Goal: Information Seeking & Learning: Learn about a topic

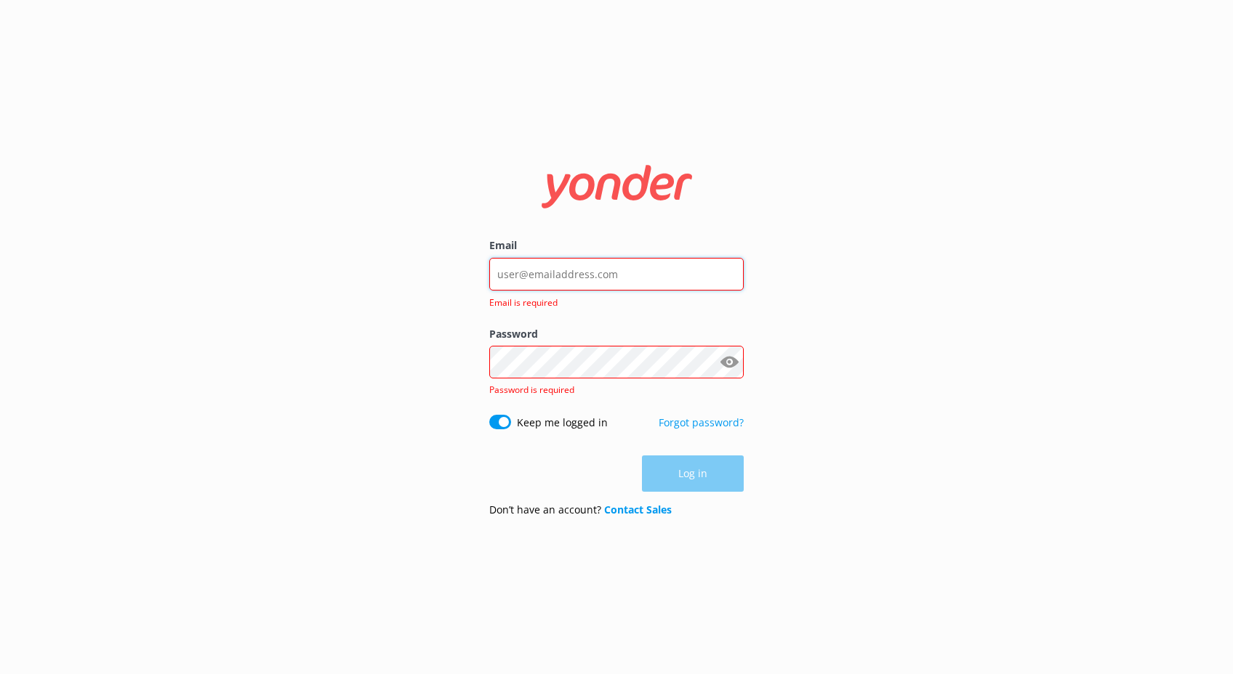
type input "[EMAIL_ADDRESS][DOMAIN_NAME]"
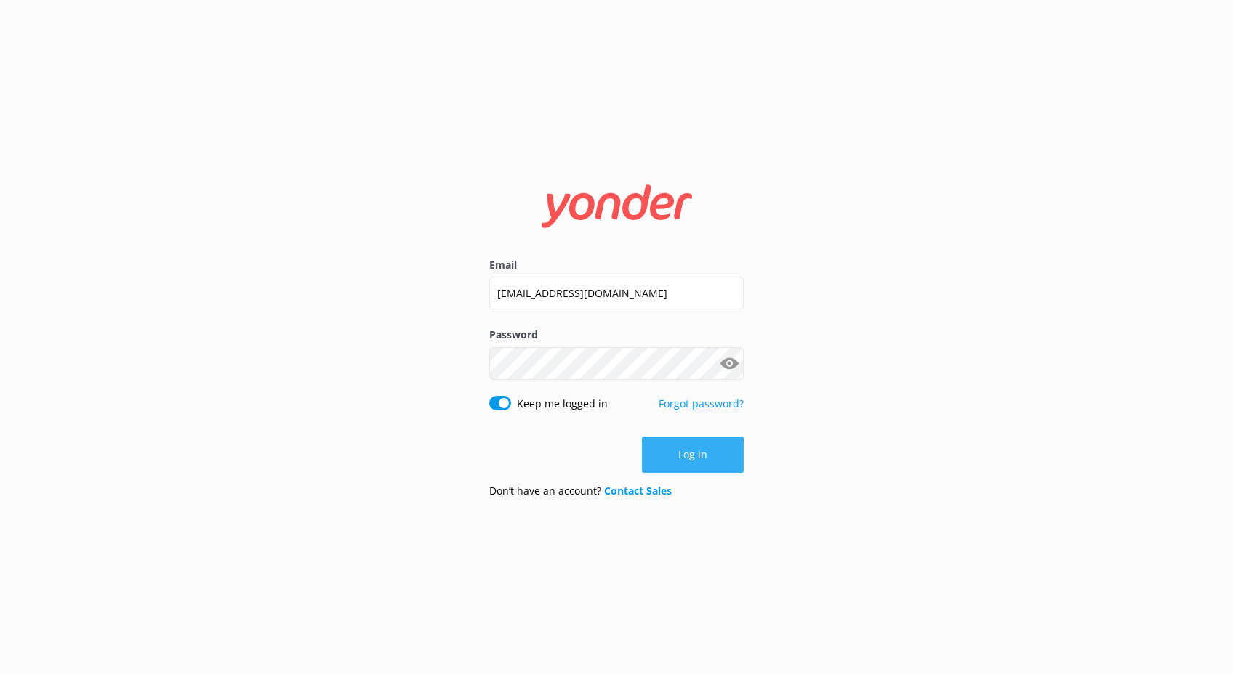
click at [711, 456] on button "Log in" at bounding box center [693, 455] width 102 height 36
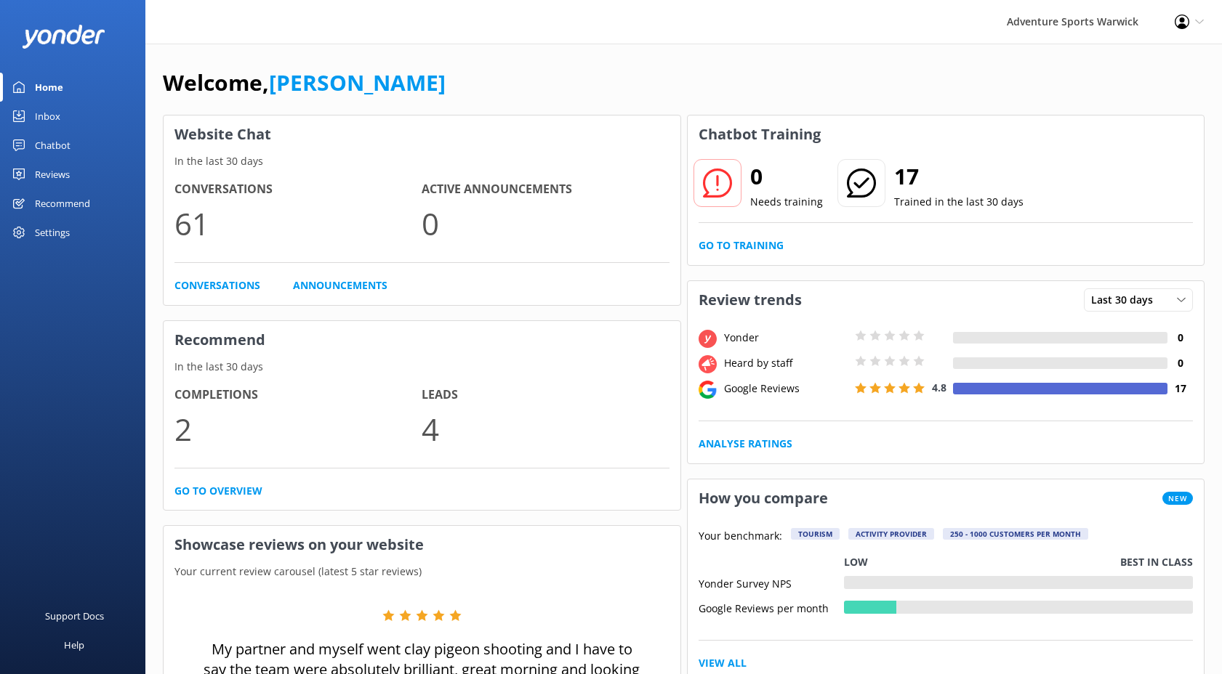
click at [54, 203] on div "Recommend" at bounding box center [62, 203] width 55 height 29
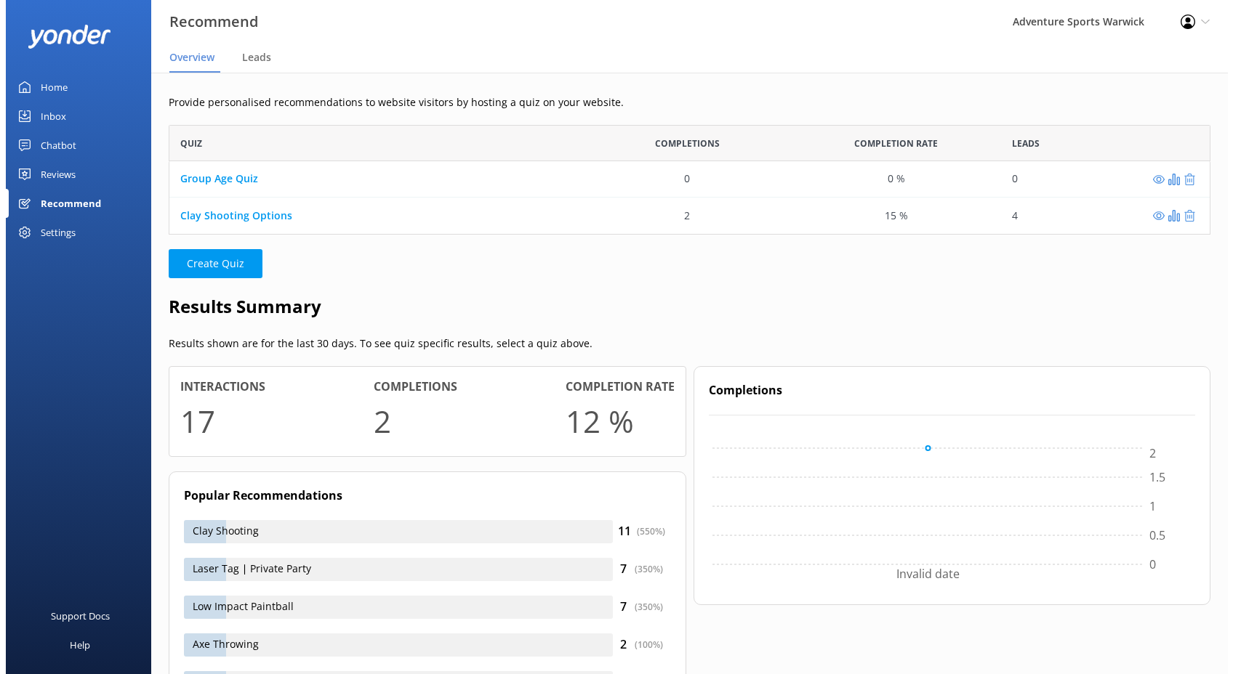
scroll to position [12, 12]
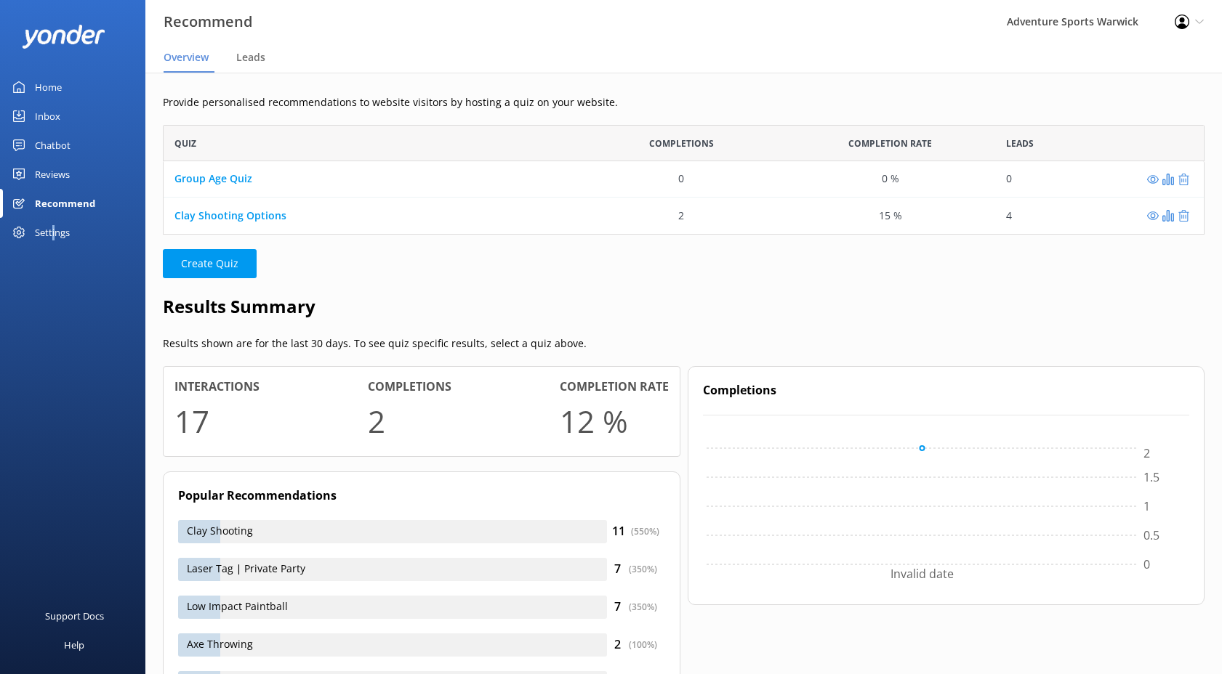
click at [54, 234] on div "Settings" at bounding box center [52, 232] width 35 height 29
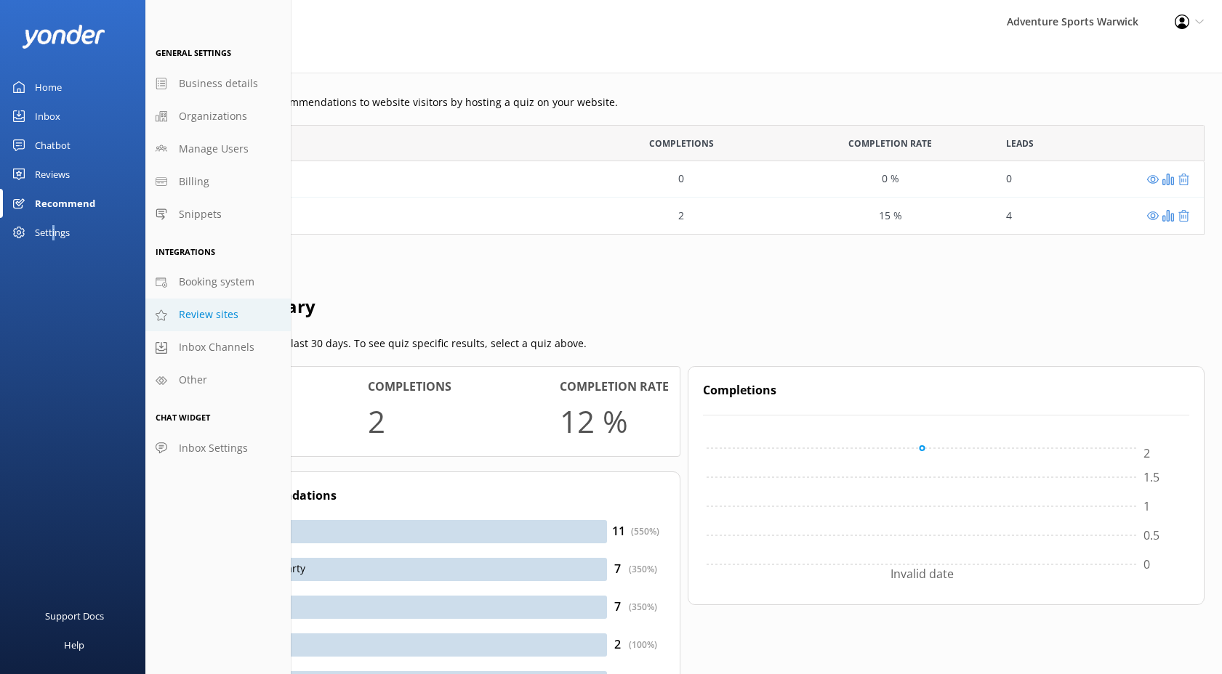
click at [211, 310] on span "Review sites" at bounding box center [209, 315] width 60 height 16
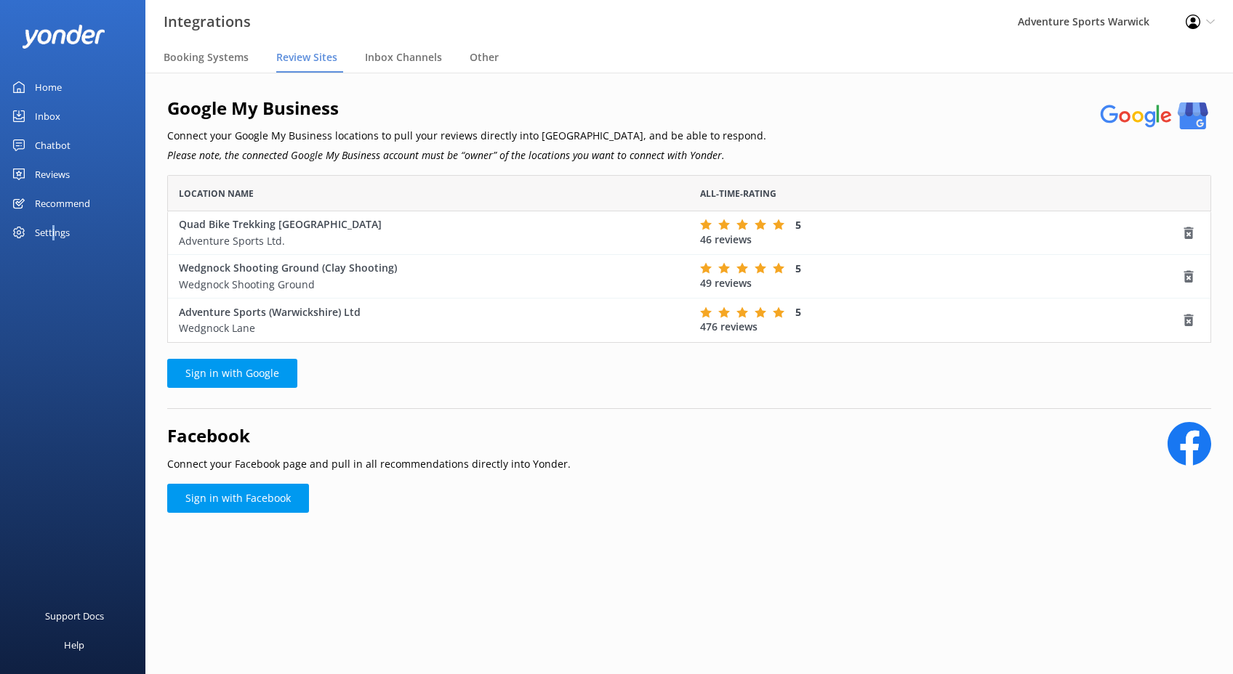
scroll to position [157, 1033]
click at [249, 502] on link "Sign in with Facebook" at bounding box center [238, 498] width 142 height 29
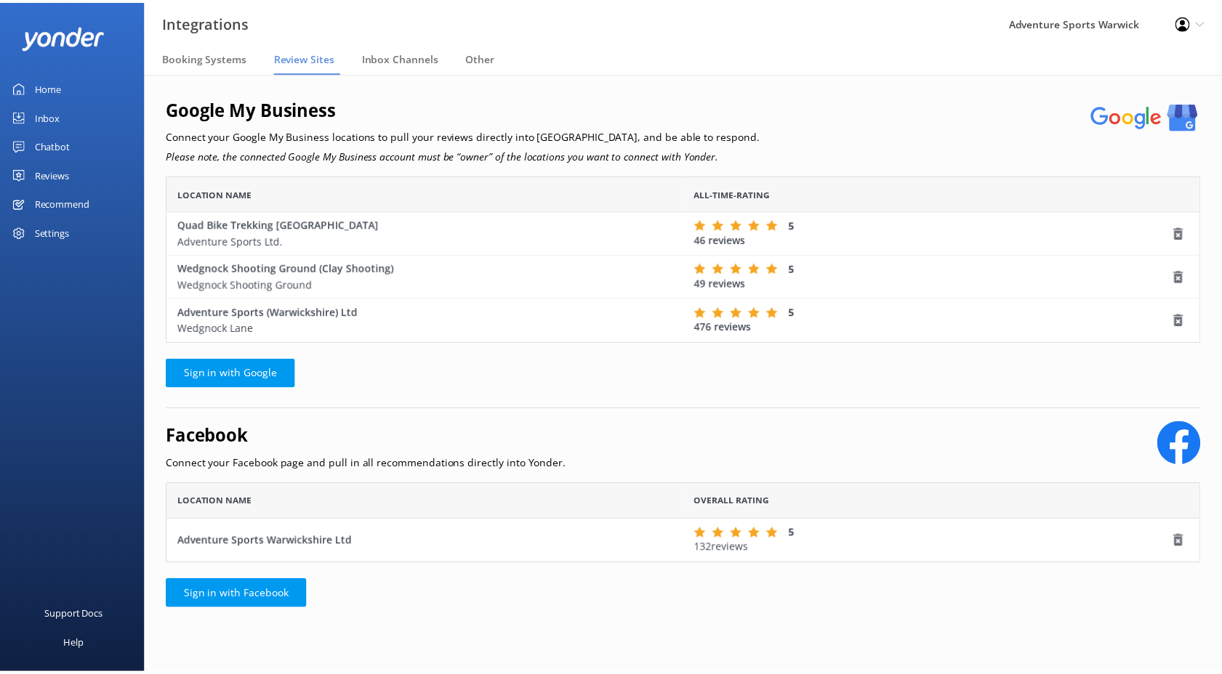
scroll to position [70, 1033]
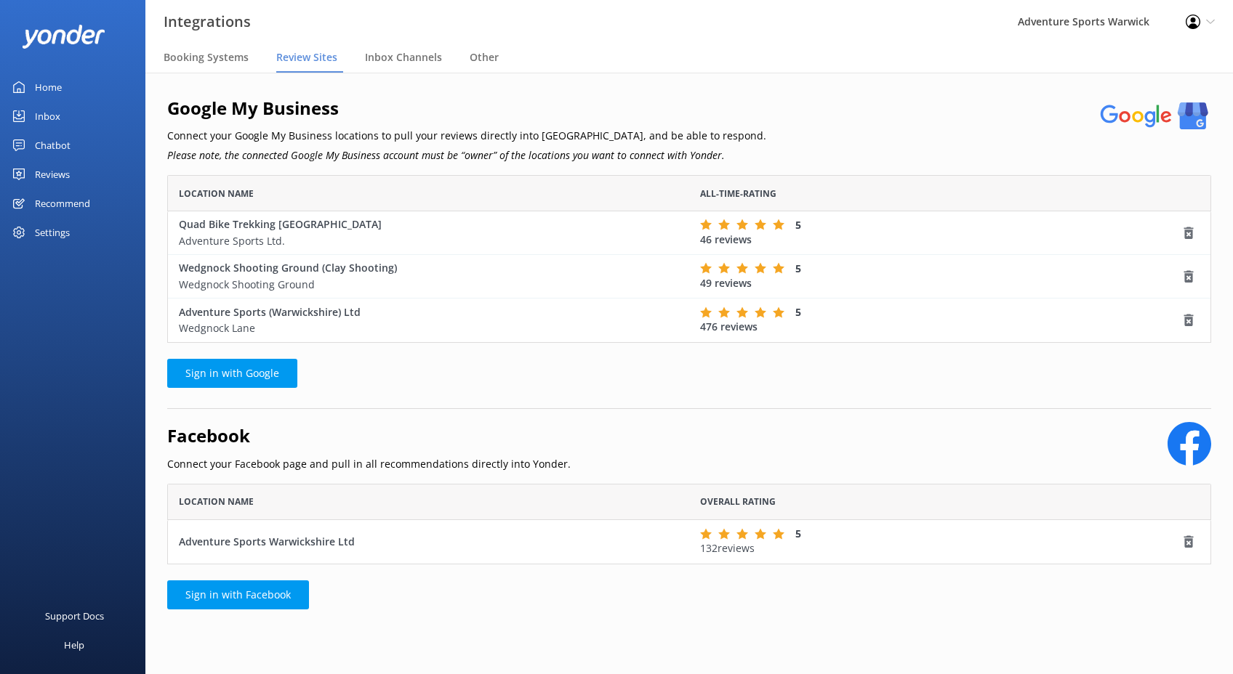
click at [58, 175] on div "Reviews" at bounding box center [52, 174] width 35 height 29
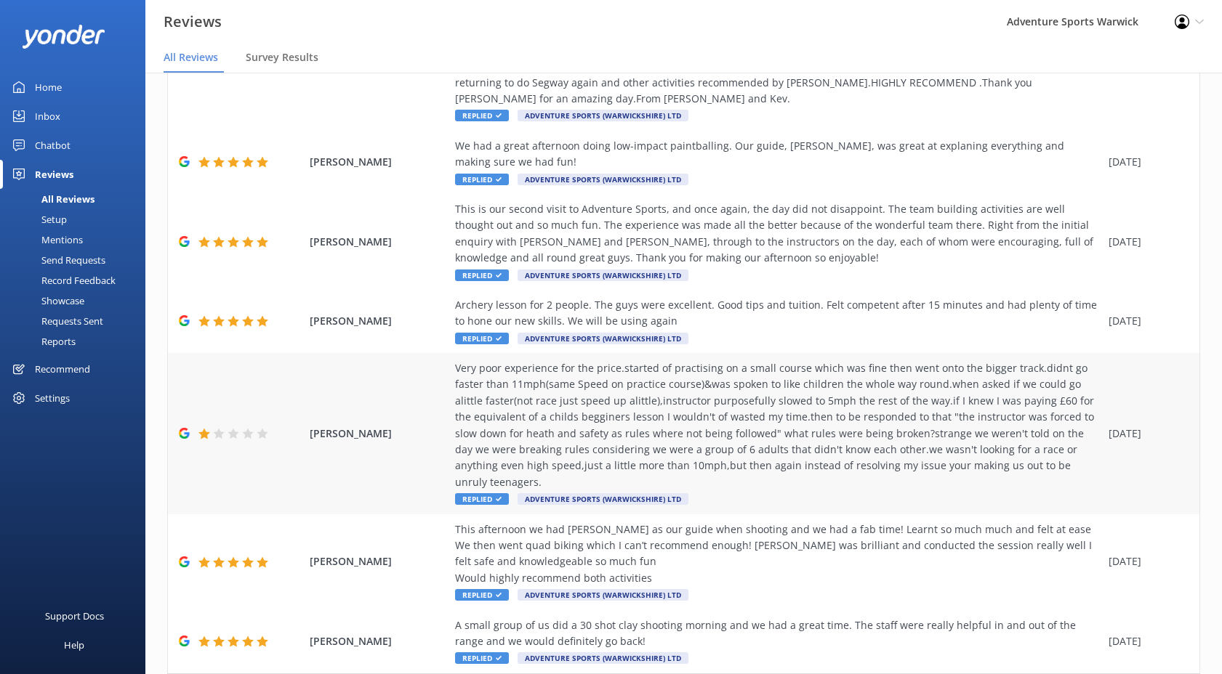
scroll to position [29, 0]
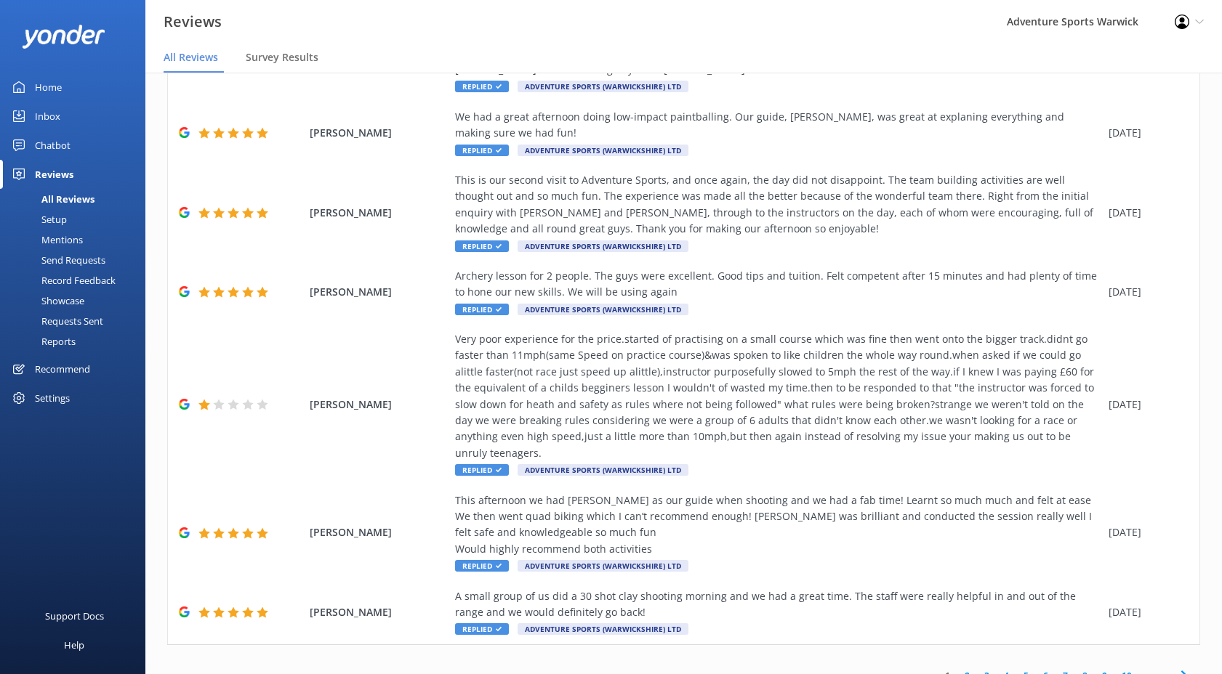
click at [957, 669] on link "2" at bounding box center [967, 676] width 20 height 14
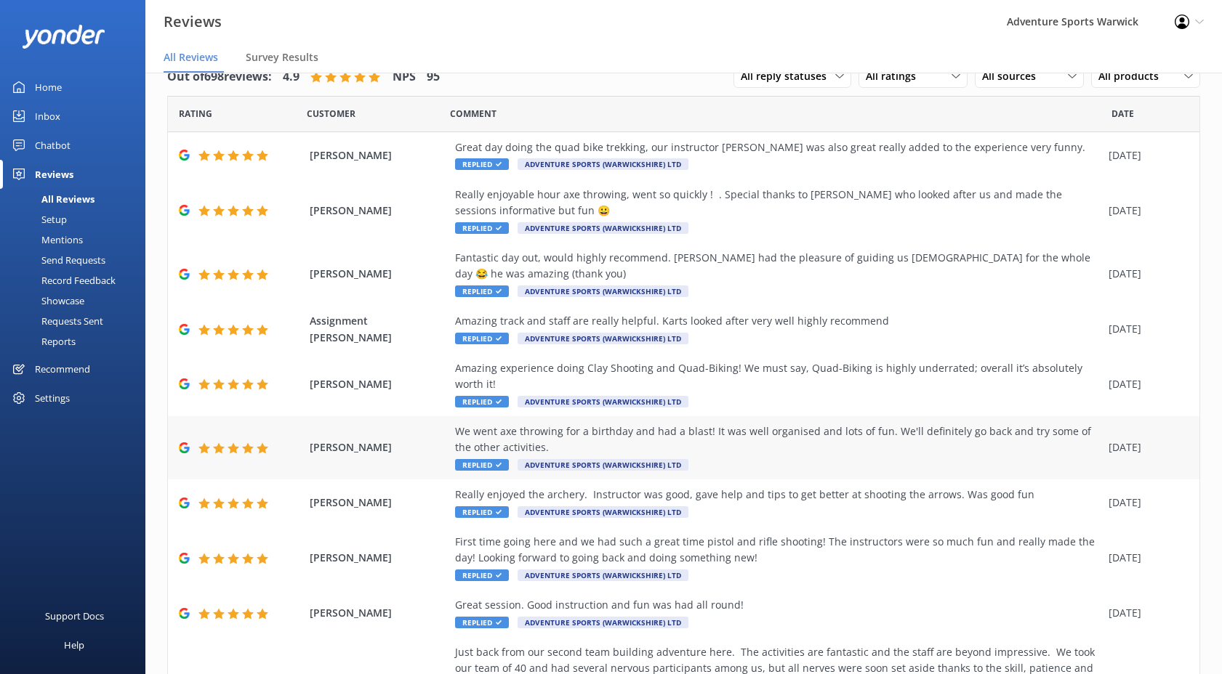
scroll to position [144, 0]
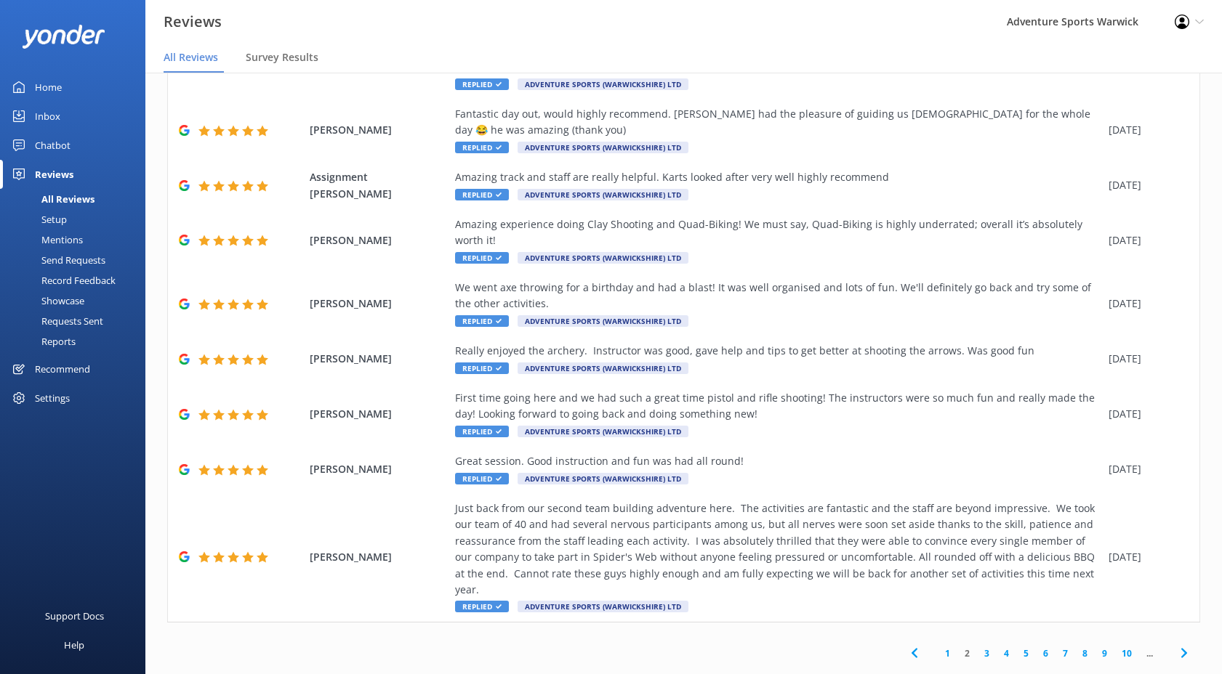
click at [977, 647] on link "3" at bounding box center [987, 654] width 20 height 14
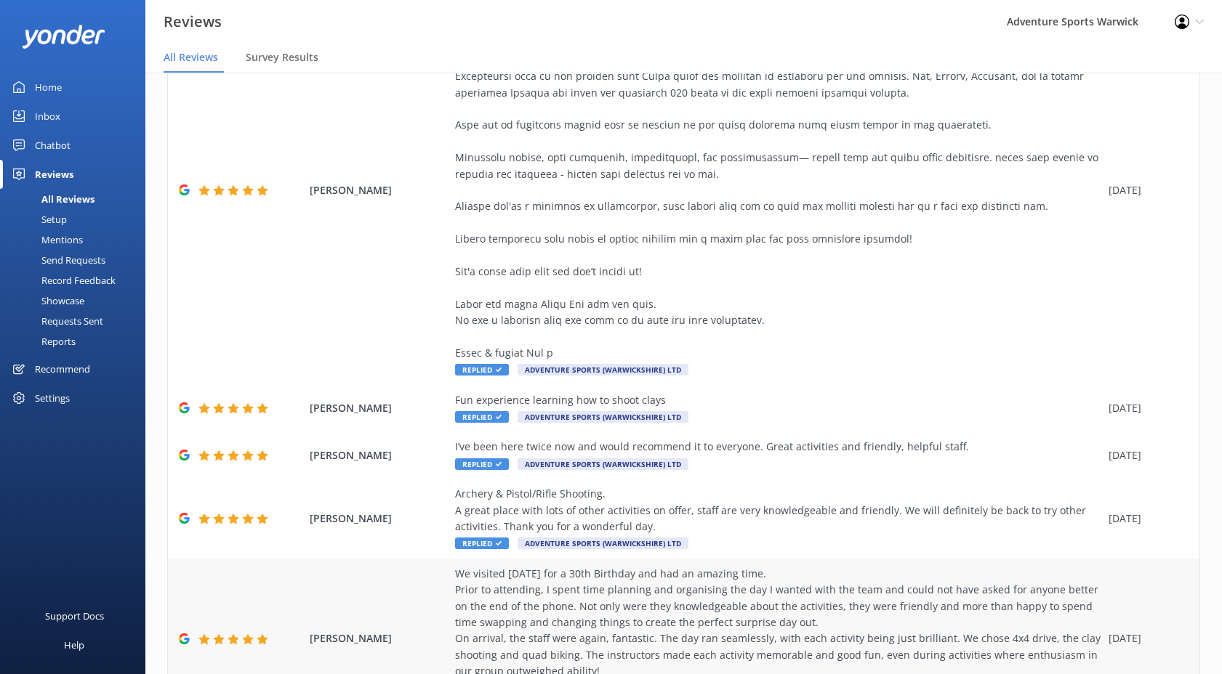
scroll to position [592, 0]
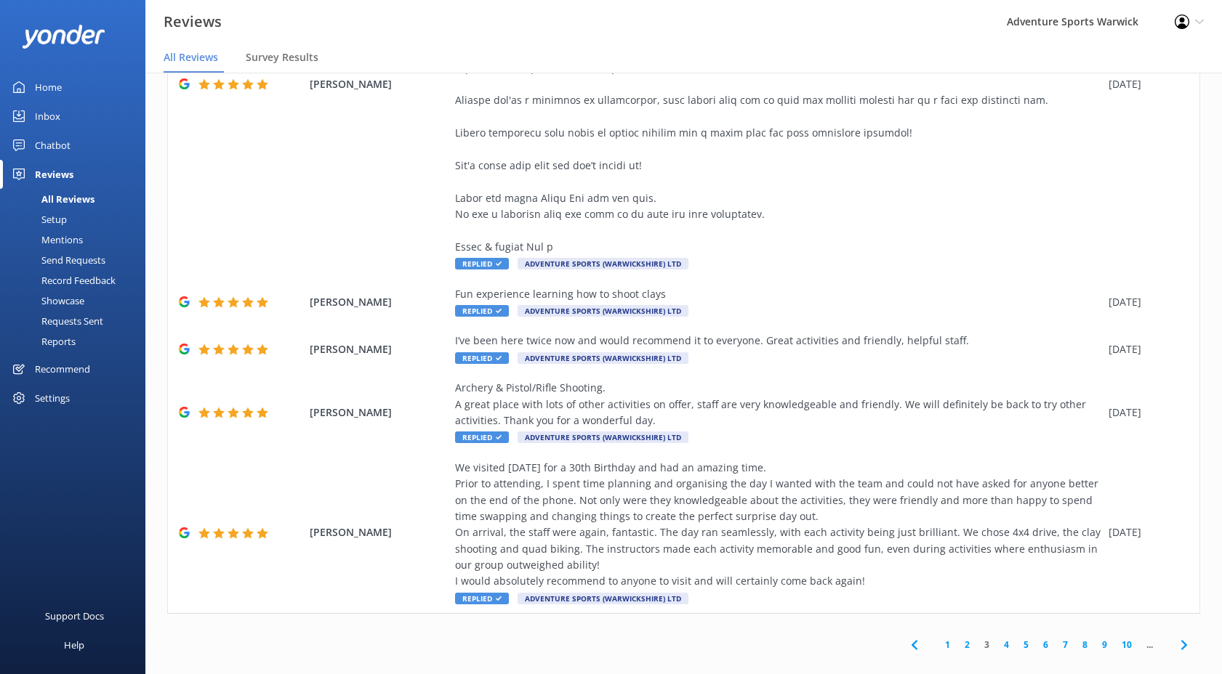
click at [998, 638] on link "4" at bounding box center [1006, 645] width 20 height 14
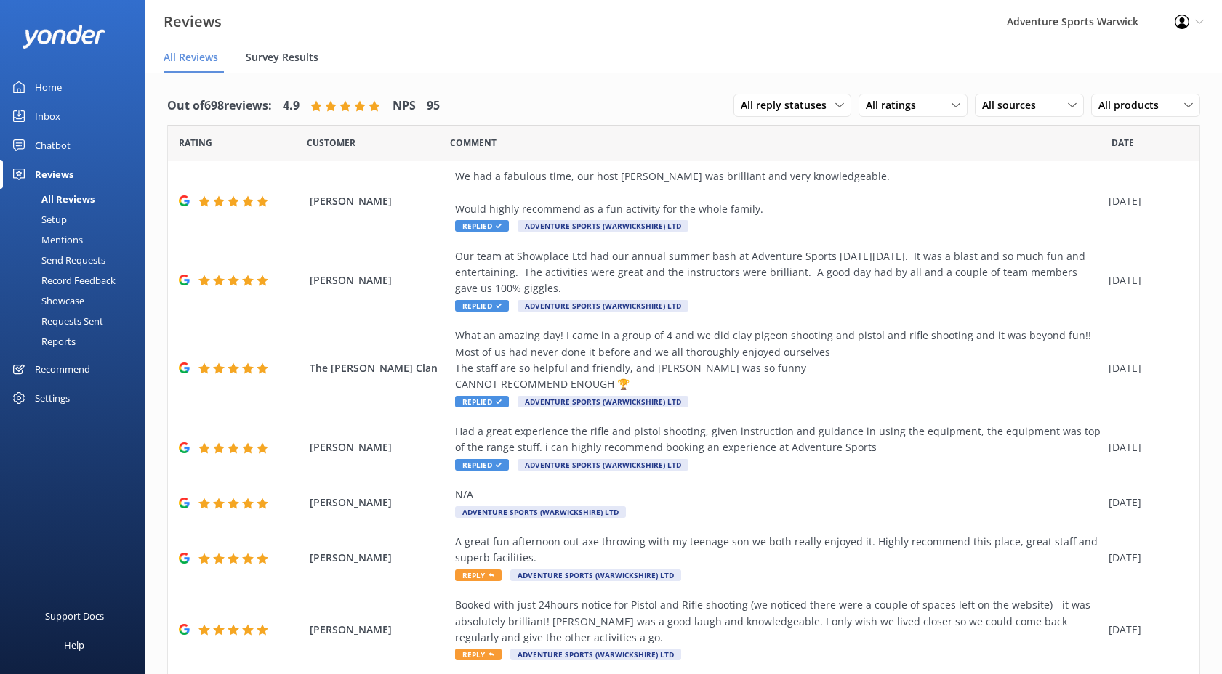
click at [295, 60] on span "Survey Results" at bounding box center [282, 57] width 73 height 15
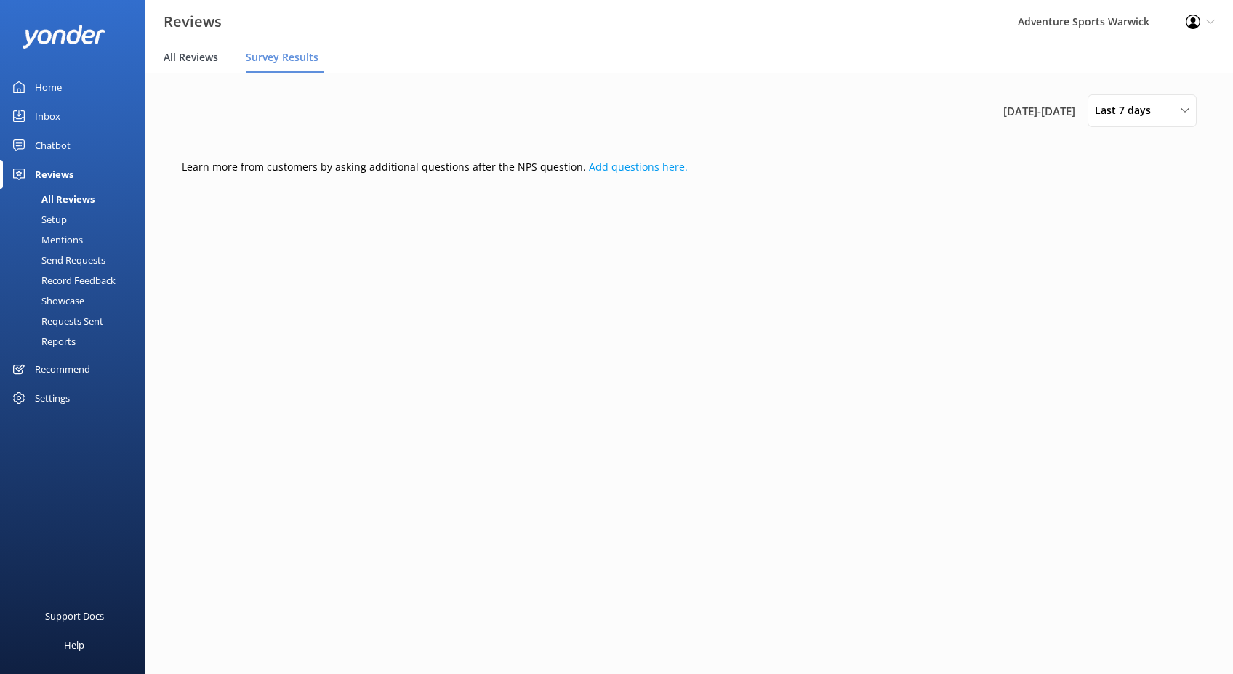
click at [190, 58] on span "All Reviews" at bounding box center [191, 57] width 55 height 15
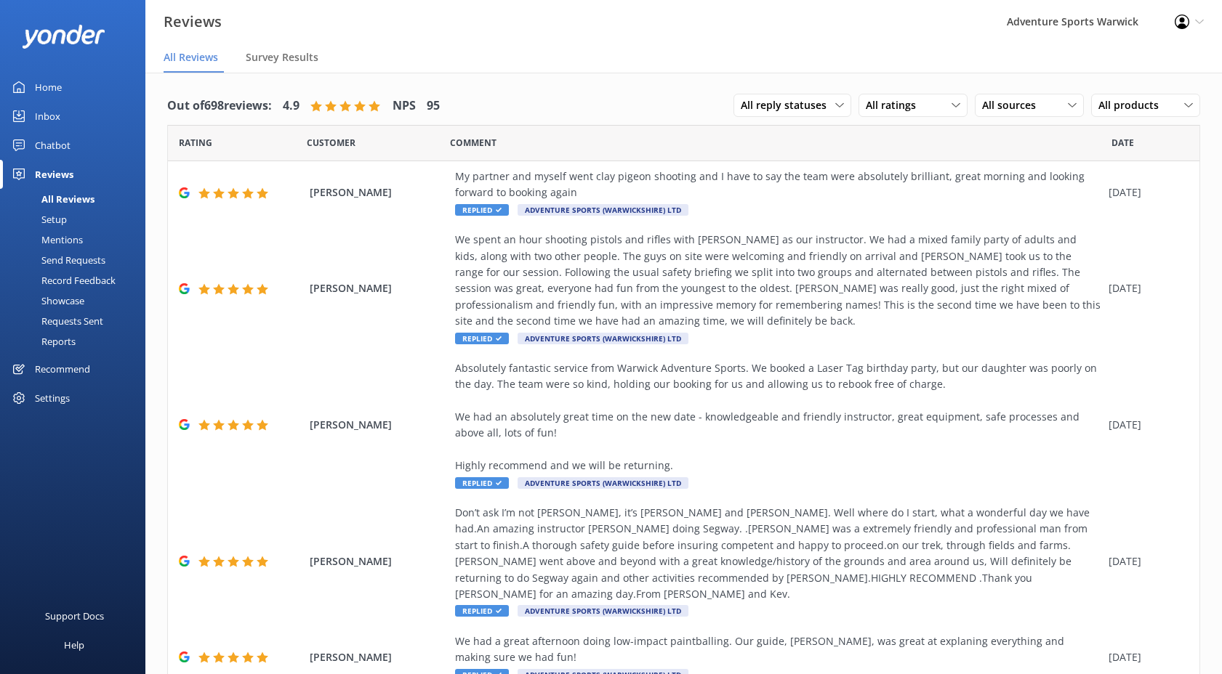
click at [45, 172] on div "Reviews" at bounding box center [54, 174] width 39 height 29
click at [57, 218] on div "Setup" at bounding box center [38, 219] width 58 height 20
click at [63, 374] on div "Recommend" at bounding box center [62, 369] width 55 height 29
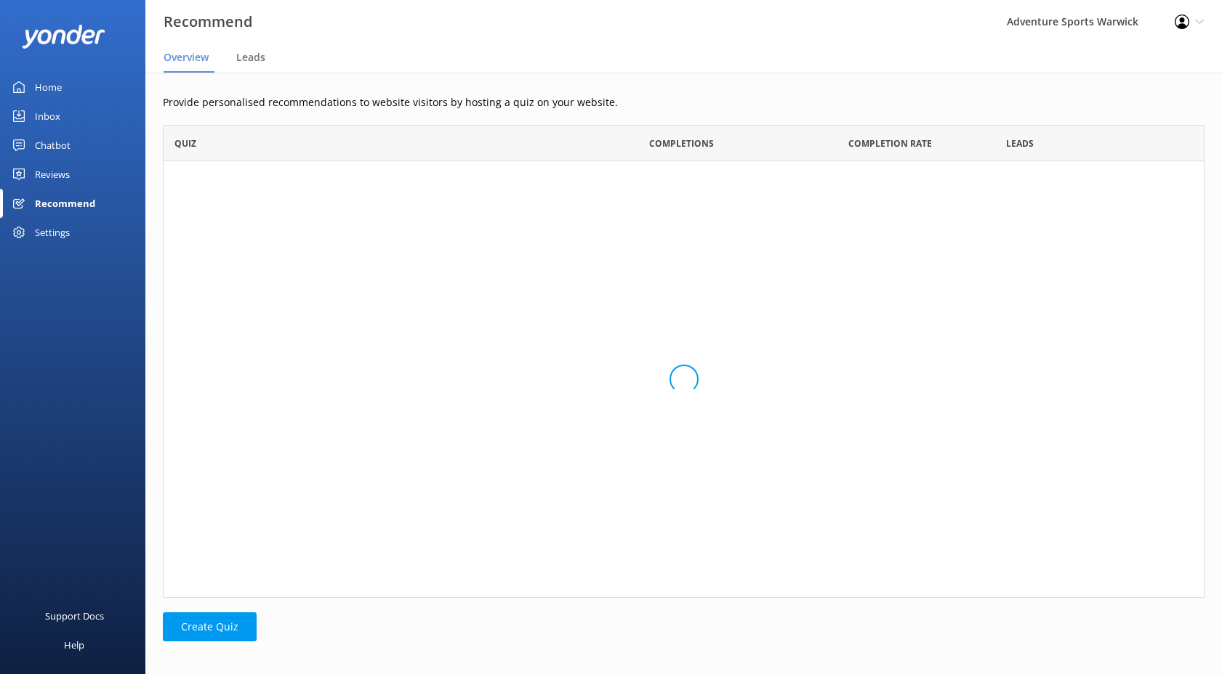
scroll to position [12, 12]
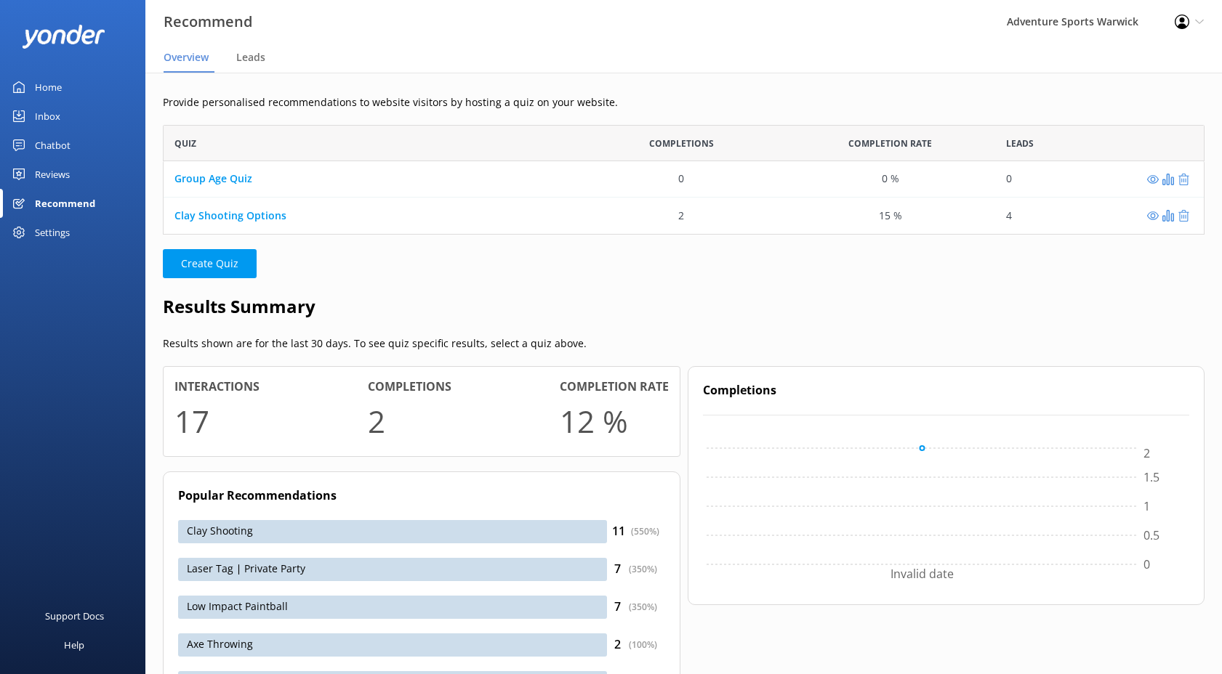
click at [60, 176] on div "Reviews" at bounding box center [52, 174] width 35 height 29
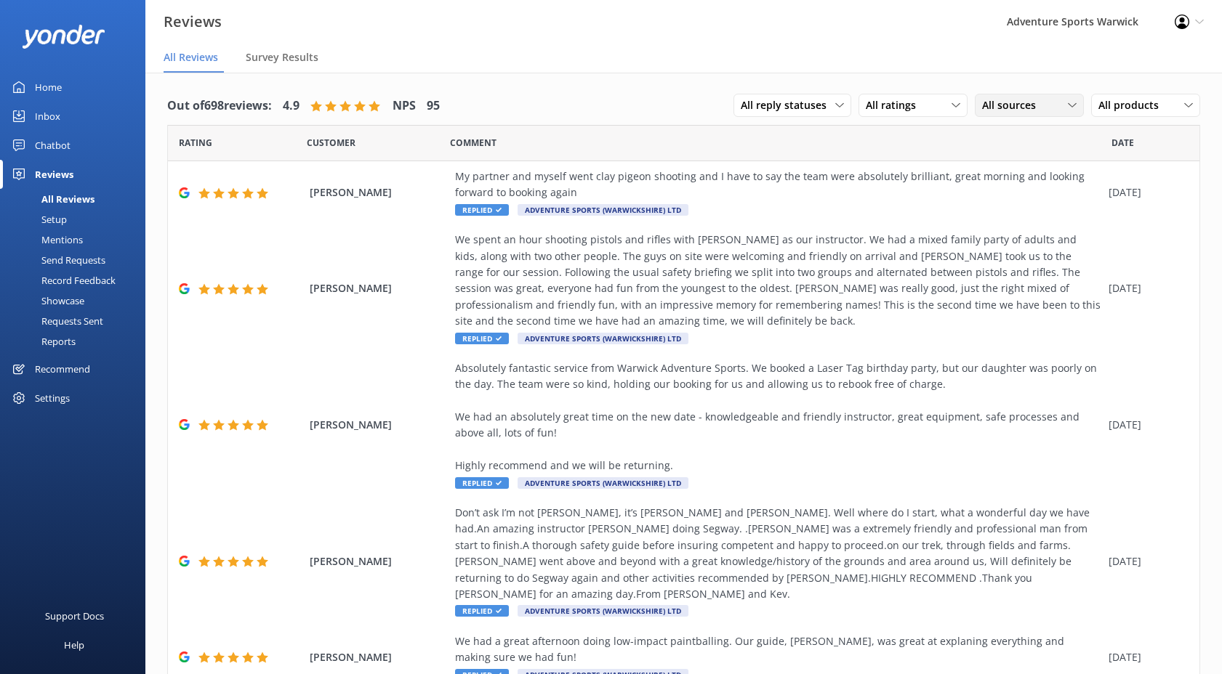
click at [1021, 109] on span "All sources" at bounding box center [1013, 105] width 63 height 16
click at [1019, 226] on div "Facebook reviews" at bounding box center [1043, 224] width 95 height 15
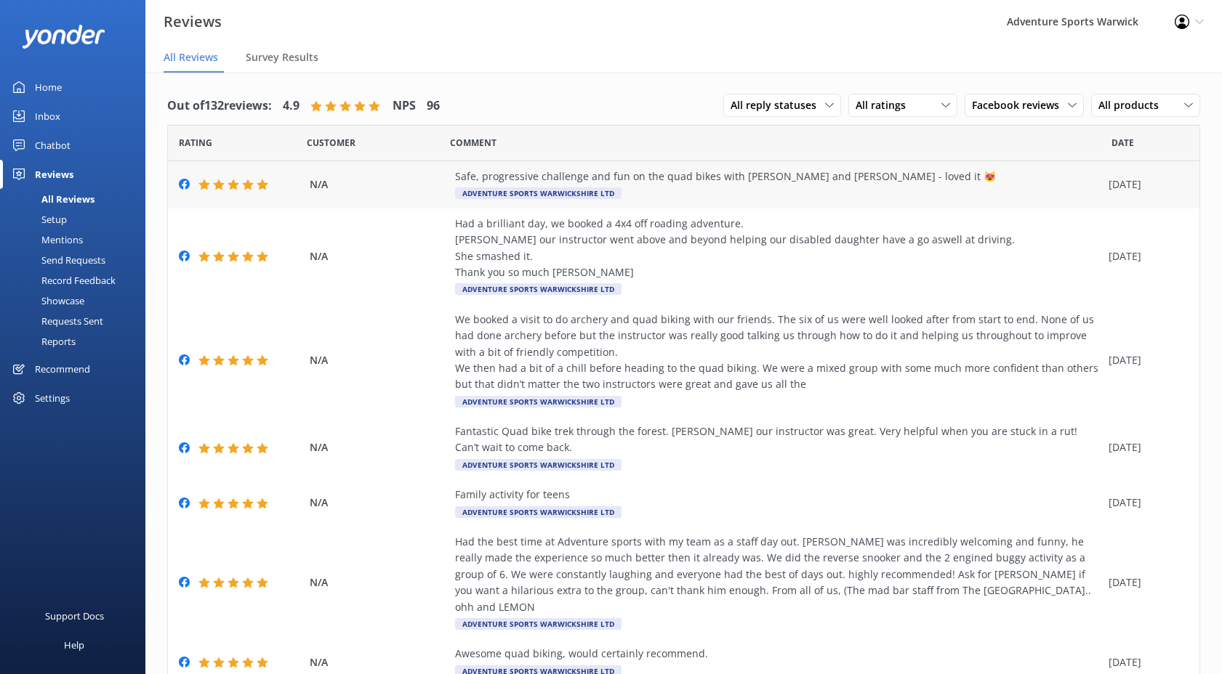
click at [669, 178] on div "Safe, progressive challenge and fun on the quad bikes with [PERSON_NAME] and [P…" at bounding box center [778, 177] width 646 height 16
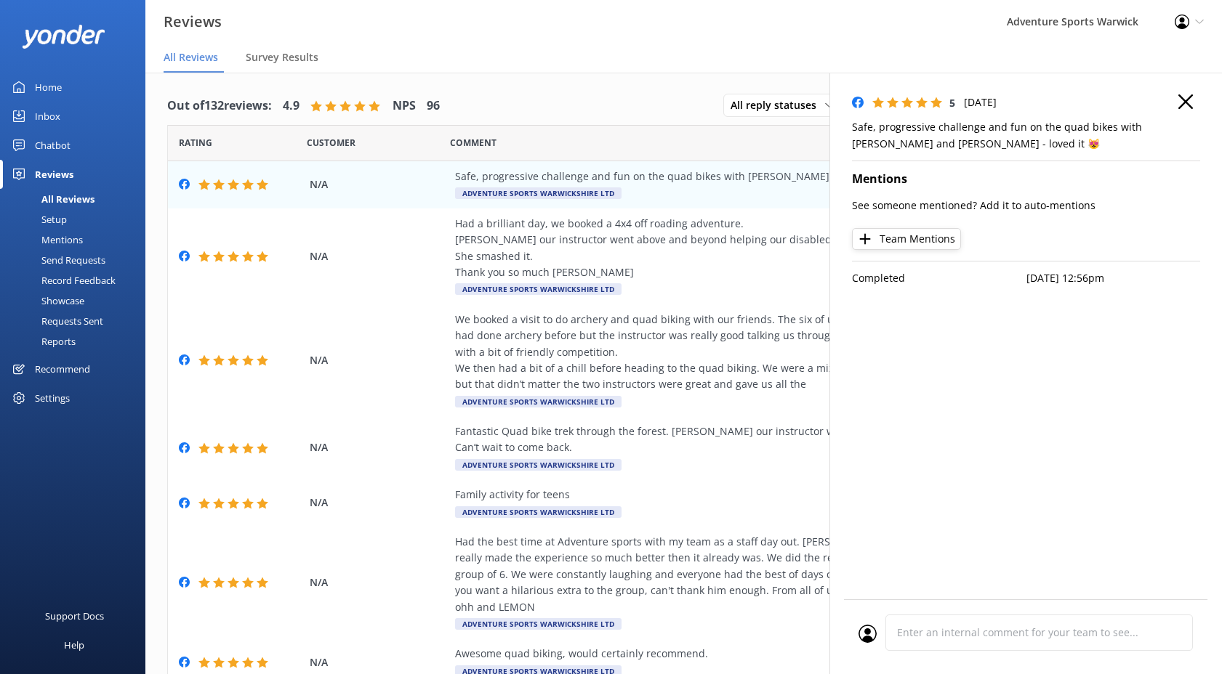
click at [1186, 100] on use "button" at bounding box center [1185, 101] width 15 height 15
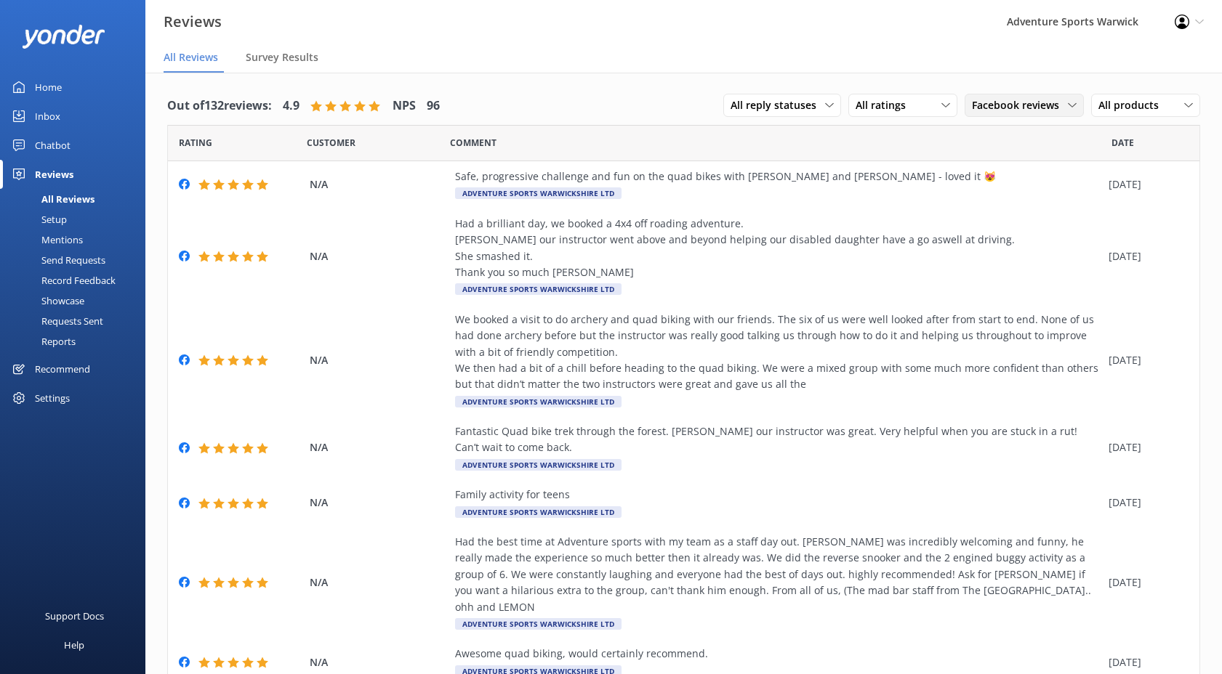
click at [1030, 100] on span "Facebook reviews" at bounding box center [1020, 105] width 96 height 16
click at [998, 139] on div "All sources" at bounding box center [994, 135] width 45 height 15
